Goal: Navigation & Orientation: Find specific page/section

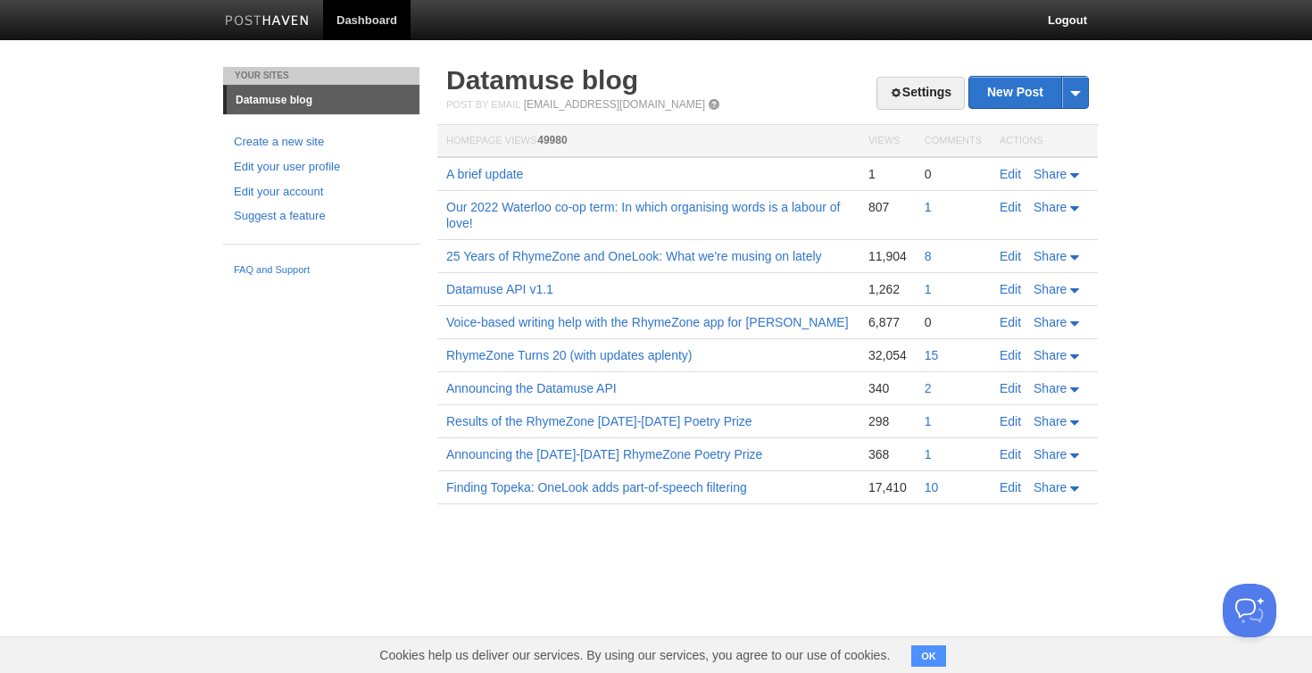
click at [928, 209] on link "1" at bounding box center [928, 207] width 7 height 14
click at [516, 426] on link "Results of the RhymeZone [DATE]-[DATE] Poetry Prize" at bounding box center [599, 421] width 306 height 14
